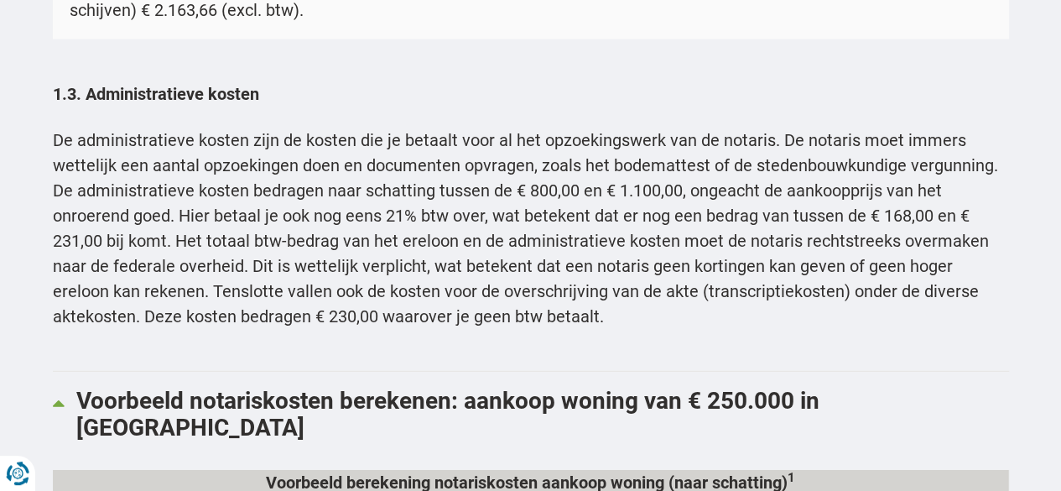
scroll to position [2221, 0]
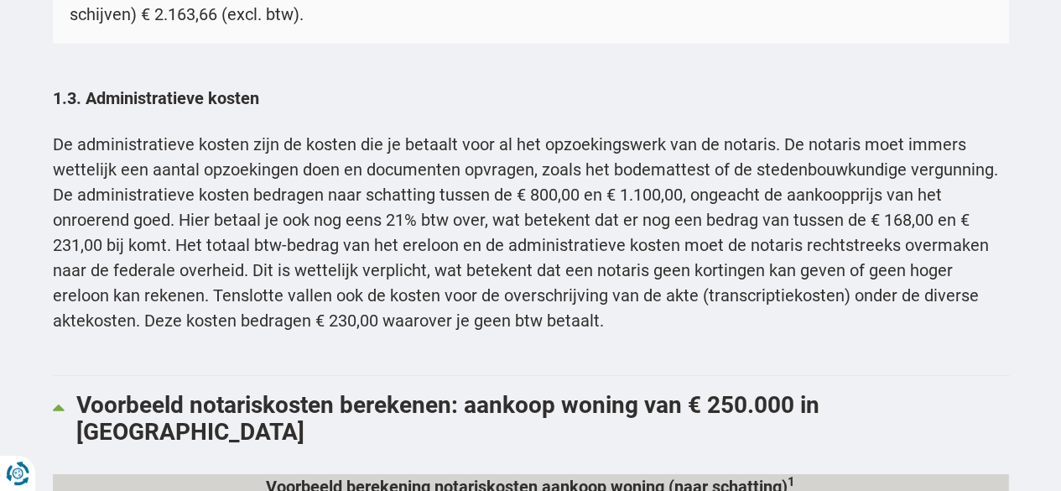
click at [574, 271] on p "De administratieve kosten zijn de kosten die je betaalt voor al het opzoekingsw…" at bounding box center [531, 232] width 956 height 201
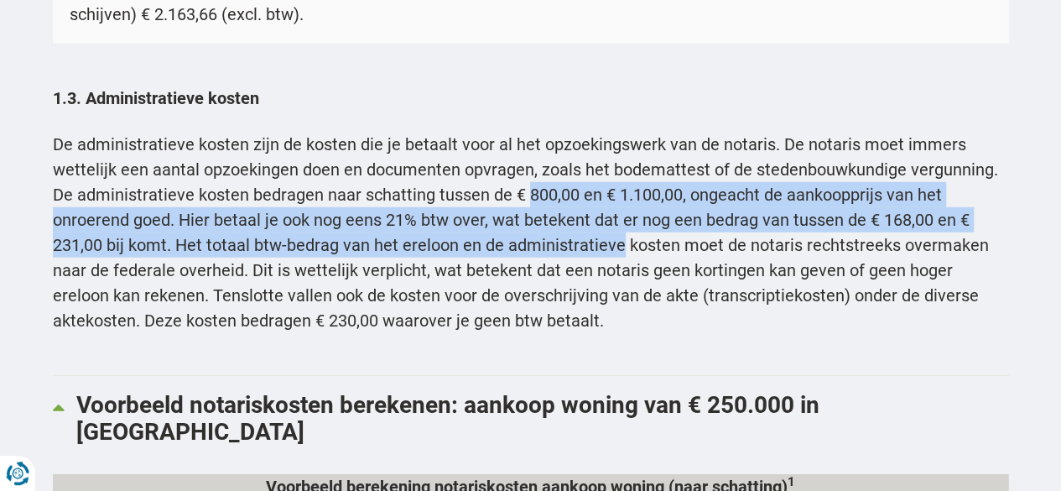
drag, startPoint x: 0, startPoint y: 0, endPoint x: 540, endPoint y: 207, distance: 578.5
click at [540, 207] on p "De administratieve kosten zijn de kosten die je betaalt voor al het opzoekingsw…" at bounding box center [531, 232] width 956 height 201
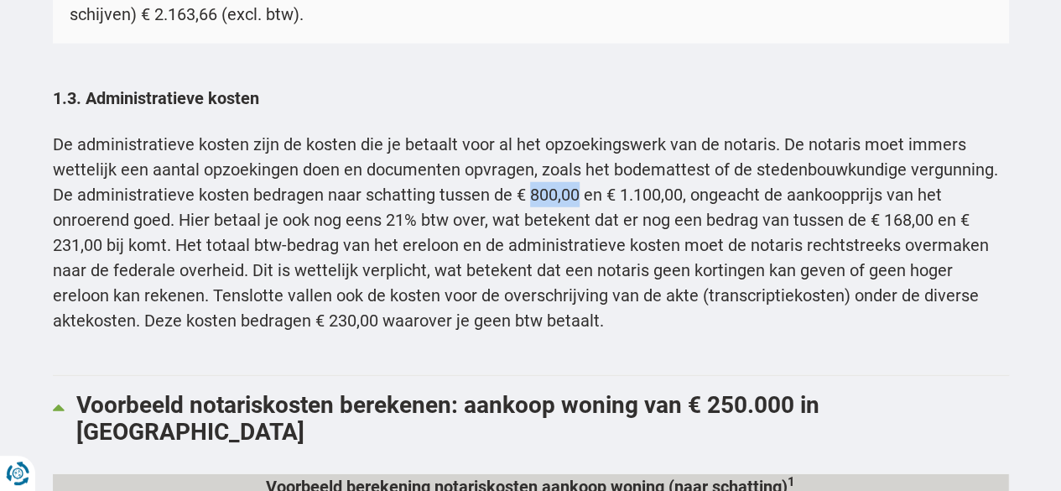
drag, startPoint x: 540, startPoint y: 207, endPoint x: 545, endPoint y: 228, distance: 21.6
click at [545, 228] on p "De administratieve kosten zijn de kosten die je betaalt voor al het opzoekingsw…" at bounding box center [531, 232] width 956 height 201
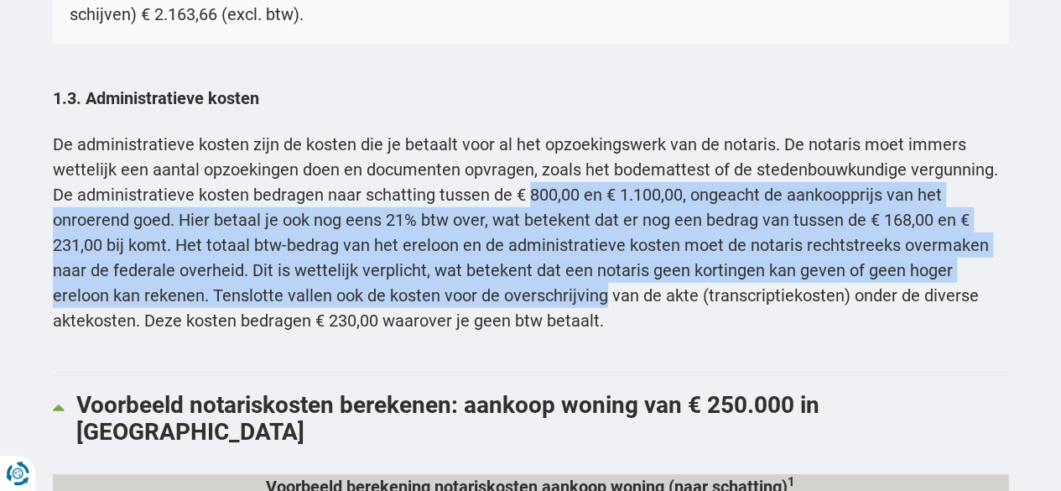
drag, startPoint x: 545, startPoint y: 228, endPoint x: 538, endPoint y: 328, distance: 100.1
click at [538, 328] on p "De administratieve kosten zijn de kosten die je betaalt voor al het opzoekingsw…" at bounding box center [531, 232] width 956 height 201
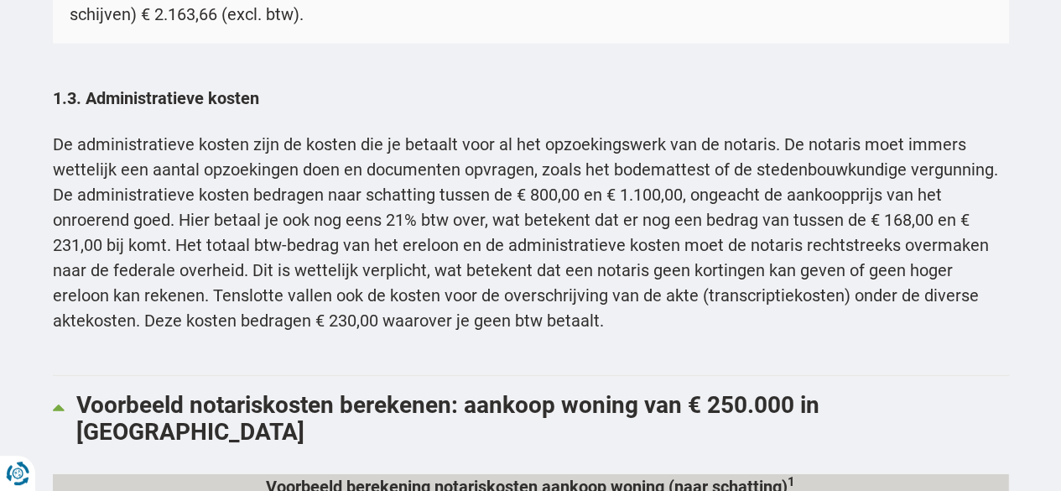
scroll to position [2507, 0]
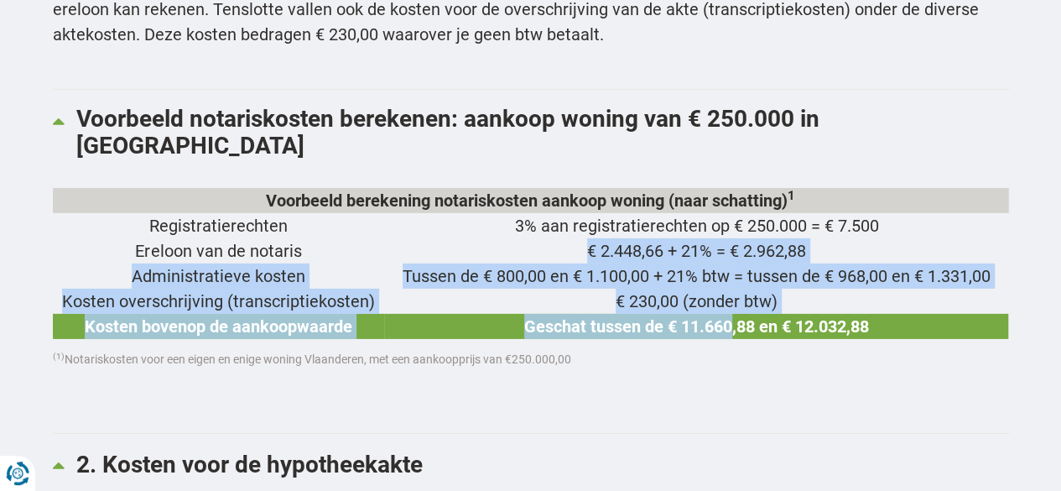
drag, startPoint x: 490, startPoint y: 242, endPoint x: 716, endPoint y: 310, distance: 236.4
click at [716, 310] on tbody "Registratierechten 3% aan registratierechten op € 250.000 = € 7.500 Ereloon van…" at bounding box center [531, 276] width 956 height 126
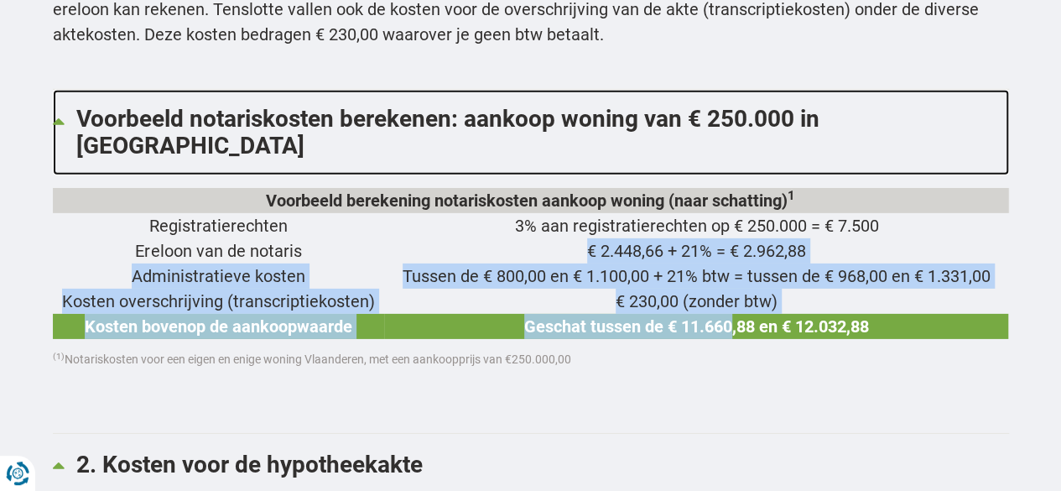
click at [644, 145] on link "Voorbeeld notariskosten berekenen: aankoop woning van € 250.000 in [GEOGRAPHIC_…" at bounding box center [531, 133] width 956 height 86
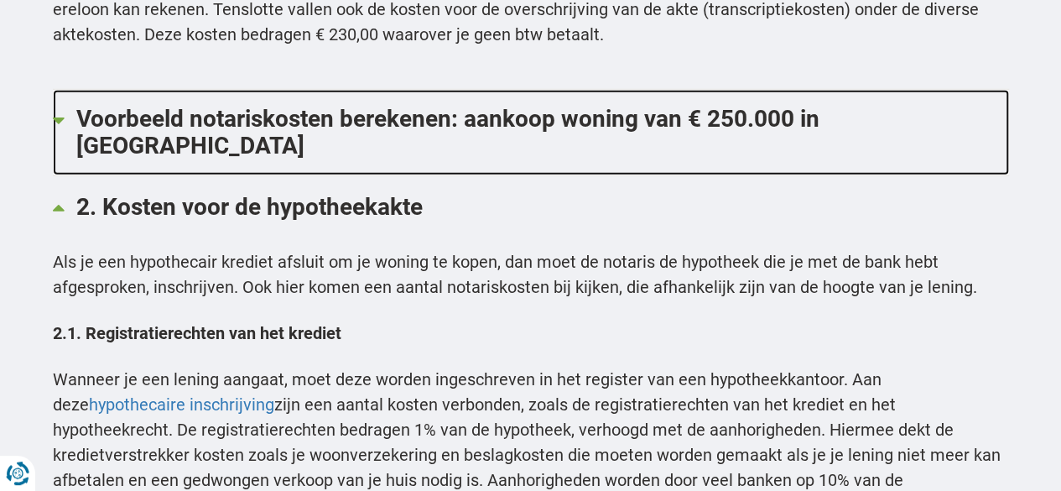
click at [644, 145] on link "Voorbeeld notariskosten berekenen: aankoop woning van € 250.000 in [GEOGRAPHIC_…" at bounding box center [531, 133] width 956 height 86
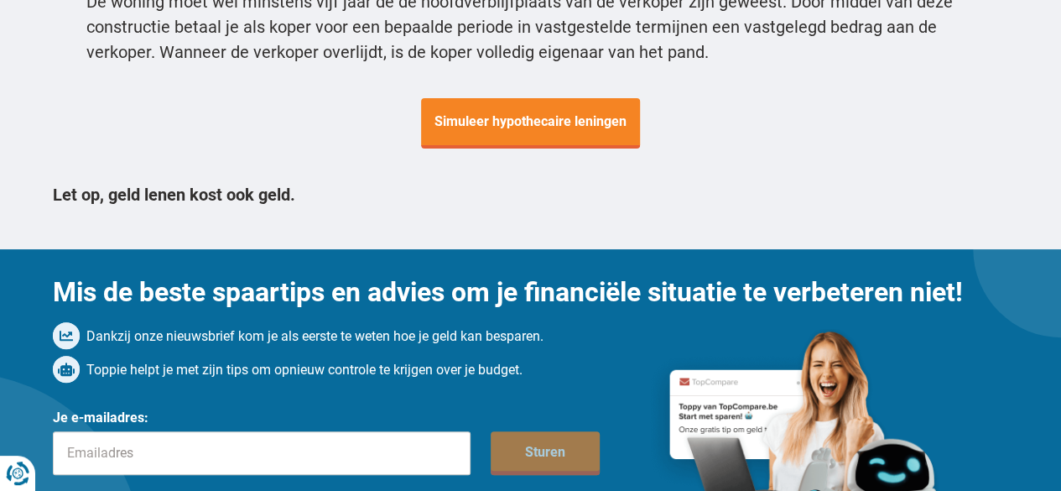
scroll to position [6102, 0]
